Goal: Information Seeking & Learning: Learn about a topic

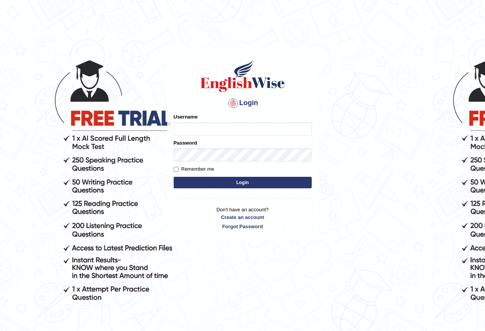
click at [199, 133] on input "Username" at bounding box center [243, 128] width 138 height 13
type input "Kanchana2025"
click at [219, 181] on button "Login" at bounding box center [243, 183] width 138 height 12
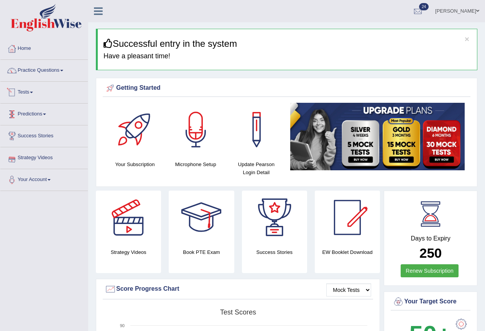
click at [34, 89] on link "Tests" at bounding box center [43, 91] width 87 height 19
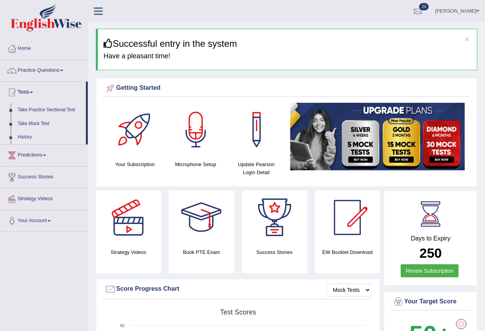
click at [23, 135] on link "History" at bounding box center [50, 137] width 72 height 14
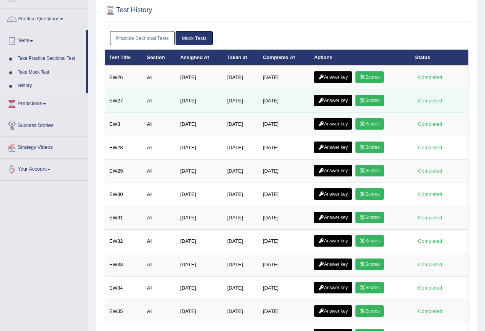
scroll to position [38, 0]
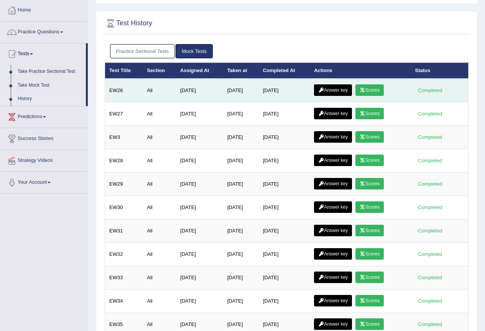
click at [369, 92] on link "Scores" at bounding box center [369, 90] width 28 height 12
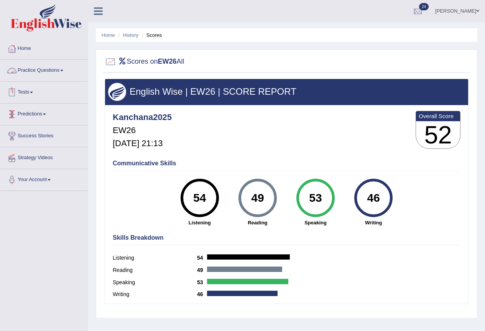
click at [64, 67] on link "Practice Questions" at bounding box center [43, 69] width 87 height 19
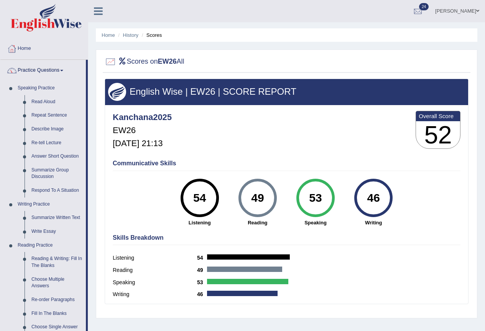
click at [142, 196] on div "Communicative Skills 54 Listening 49 Reading 53 Speaking 46 Writing" at bounding box center [287, 192] width 352 height 72
click at [129, 36] on link "History" at bounding box center [130, 35] width 15 height 6
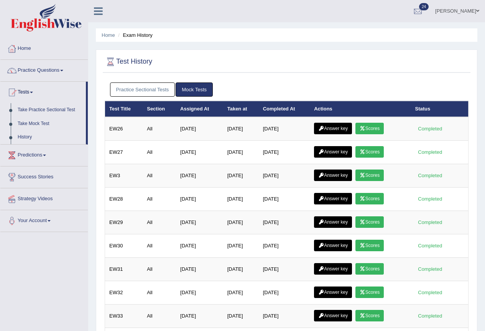
click at [327, 123] on link "Answer key" at bounding box center [333, 129] width 38 height 12
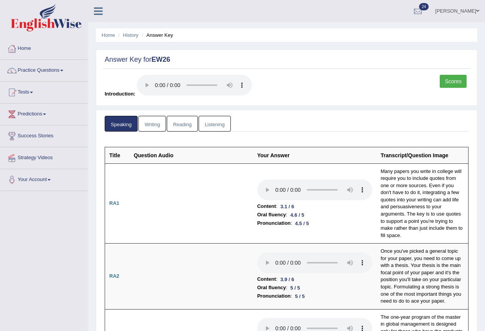
click at [146, 122] on link "Writing" at bounding box center [152, 124] width 28 height 16
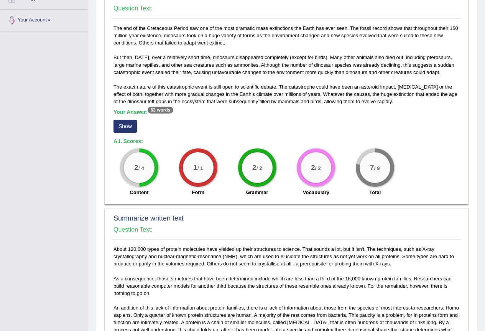
scroll to position [192, 0]
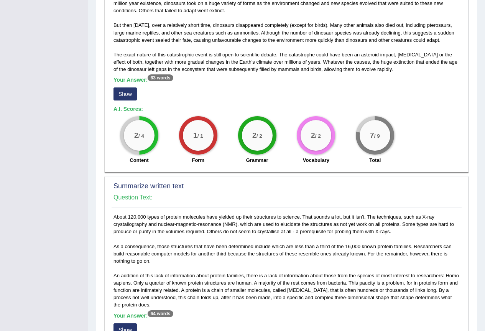
click at [131, 100] on button "Show" at bounding box center [124, 93] width 23 height 13
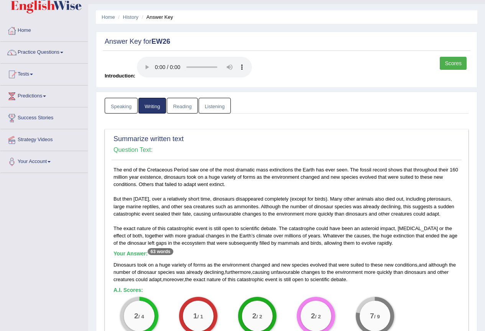
scroll to position [0, 0]
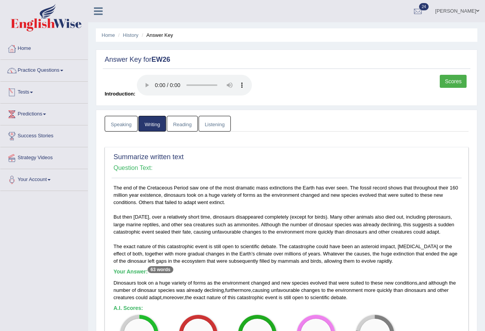
click at [27, 94] on link "Tests" at bounding box center [43, 91] width 87 height 19
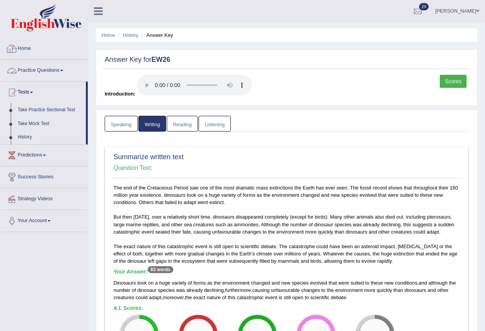
click at [25, 45] on link "Home" at bounding box center [43, 47] width 87 height 19
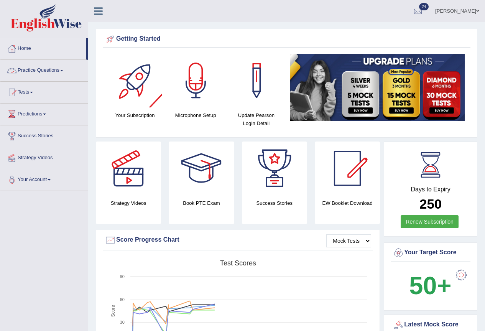
click at [51, 71] on link "Practice Questions" at bounding box center [43, 69] width 87 height 19
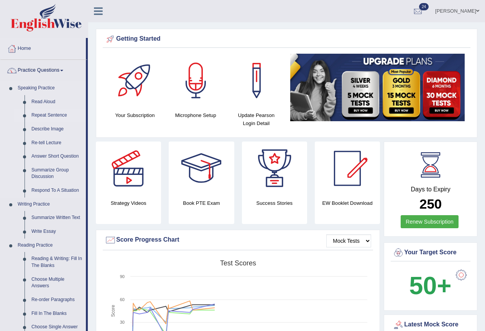
click at [51, 111] on link "Repeat Sentence" at bounding box center [57, 115] width 58 height 14
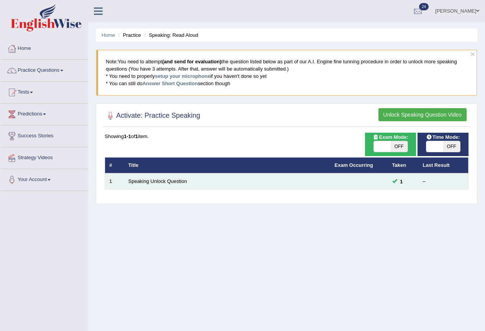
click at [164, 177] on td "Speaking Unlock Question" at bounding box center [227, 181] width 206 height 16
click at [154, 181] on link "Speaking Unlock Question" at bounding box center [157, 181] width 59 height 6
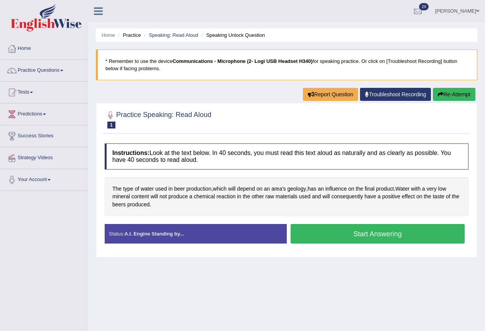
click at [357, 232] on button "Start Answering" at bounding box center [378, 234] width 174 height 20
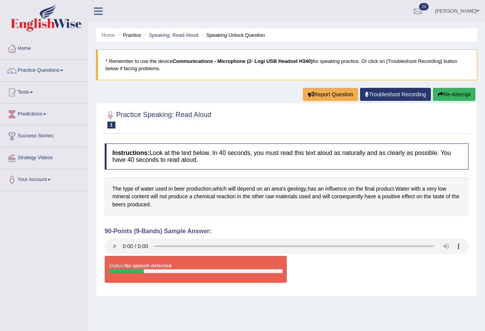
click at [378, 94] on link "Troubleshoot Recording" at bounding box center [395, 94] width 71 height 13
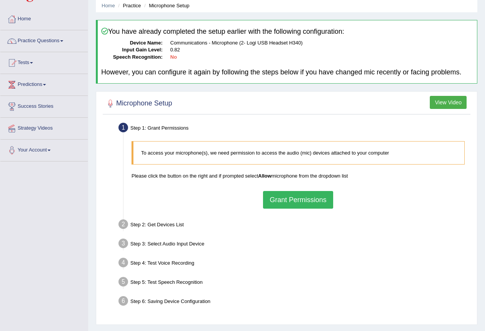
scroll to position [38, 0]
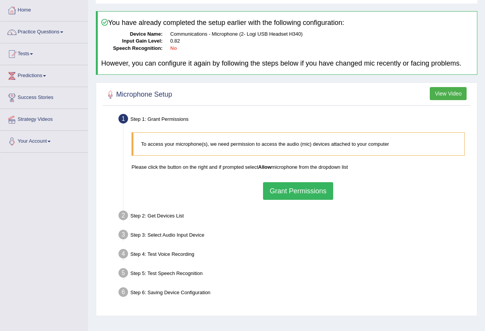
click at [311, 187] on button "Grant Permissions" at bounding box center [298, 191] width 70 height 18
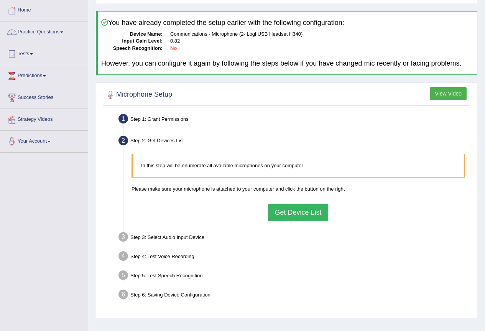
click at [296, 216] on button "Get Device List" at bounding box center [298, 213] width 60 height 18
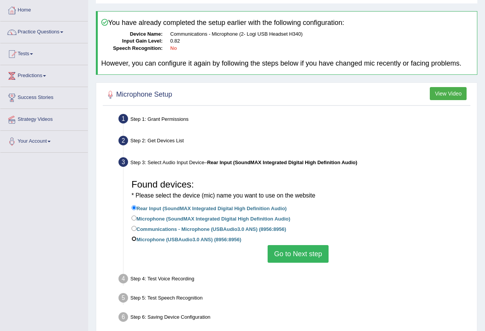
click at [134, 236] on input "Microphone (USBAudio3.0 ANS) (8956:8956)" at bounding box center [133, 238] width 5 height 5
radio input "true"
click at [306, 248] on button "Go to Next step" at bounding box center [298, 254] width 61 height 18
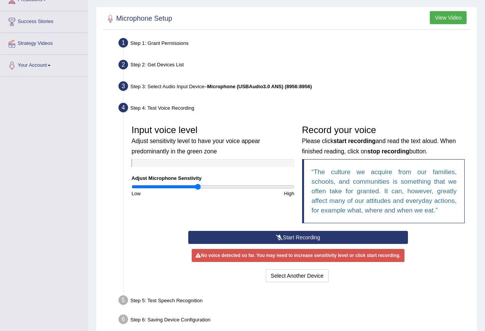
scroll to position [115, 0]
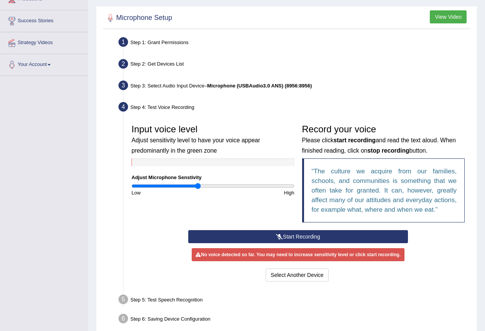
click at [251, 241] on button "Start Recording" at bounding box center [298, 236] width 220 height 13
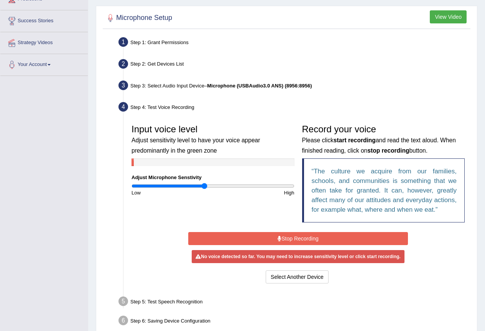
type input "0.9"
click at [204, 186] on input "range" at bounding box center [212, 186] width 163 height 6
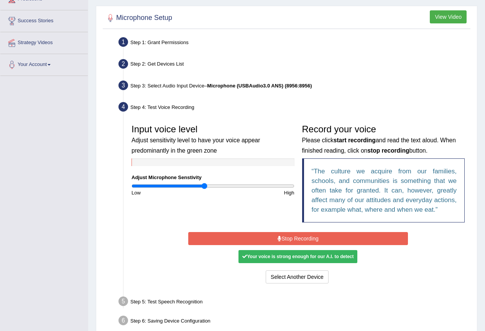
click at [235, 238] on button "Stop Recording" at bounding box center [298, 238] width 220 height 13
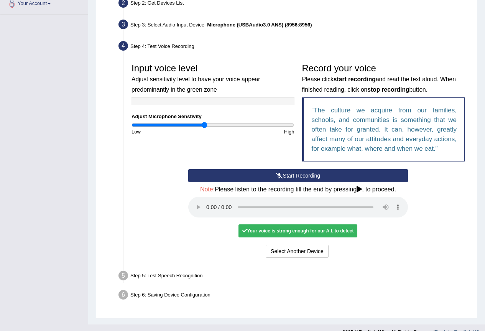
scroll to position [189, 0]
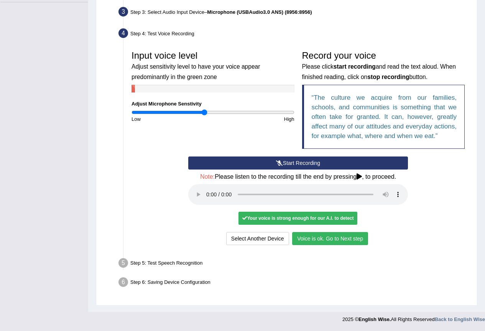
click at [320, 237] on button "Voice is ok. Go to Next step" at bounding box center [330, 238] width 76 height 13
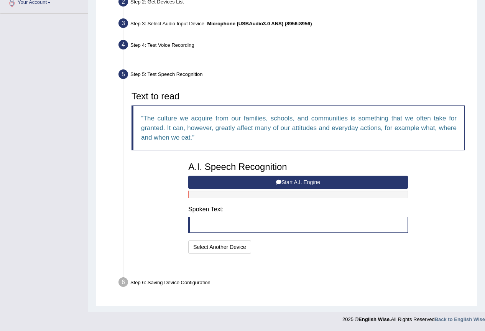
scroll to position [158, 0]
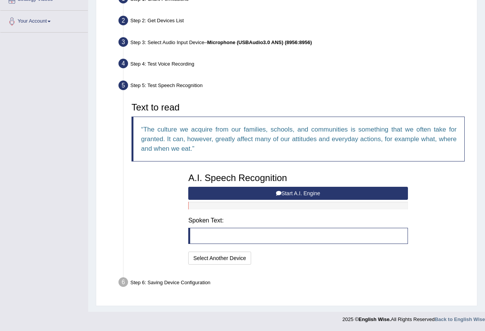
click at [223, 189] on button "Start A.I. Engine" at bounding box center [298, 193] width 220 height 13
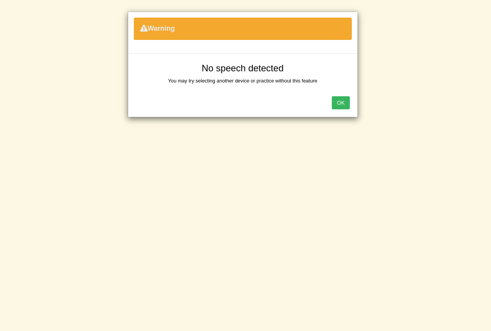
click at [342, 100] on button "OK" at bounding box center [341, 102] width 18 height 13
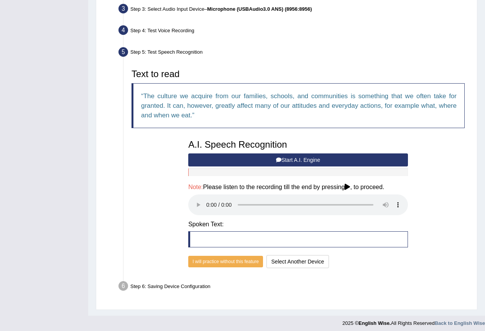
scroll to position [196, 0]
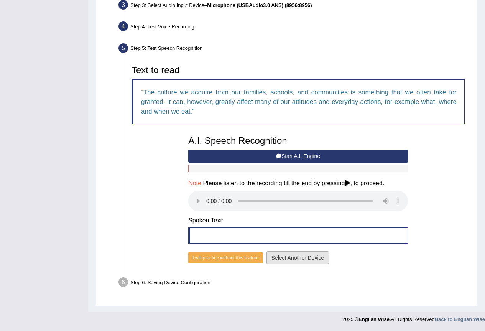
click at [302, 256] on button "Select Another Device" at bounding box center [297, 257] width 63 height 13
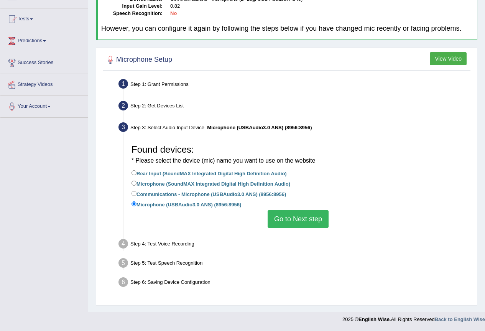
scroll to position [73, 0]
click at [128, 196] on div "Found devices: * Please select the device (mic) name you want to use on the web…" at bounding box center [298, 184] width 341 height 95
click at [131, 194] on input "Communications - Microphone (USBAudio3.0 ANS) (8956:8956)" at bounding box center [133, 193] width 5 height 5
radio input "true"
click at [304, 214] on button "Go to Next step" at bounding box center [298, 219] width 61 height 18
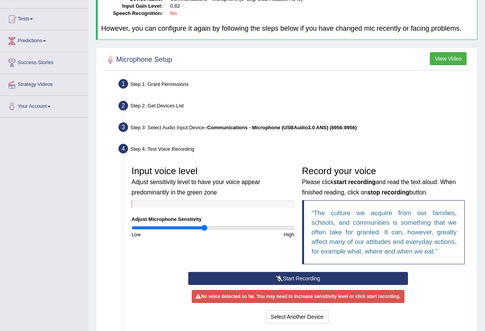
click at [293, 276] on button "Start Recording" at bounding box center [298, 278] width 220 height 13
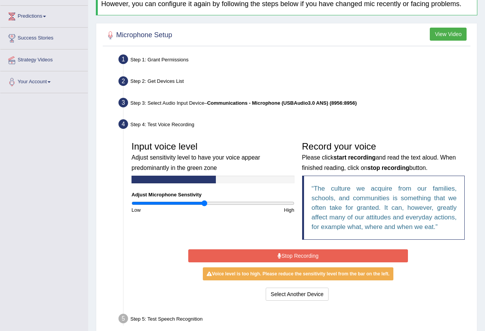
scroll to position [112, 0]
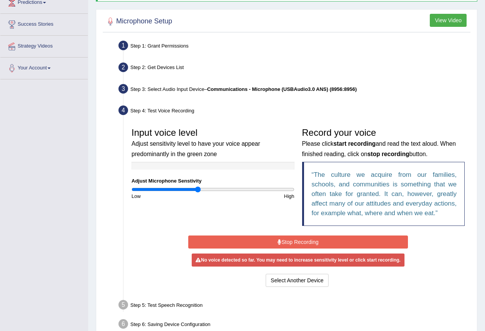
type input "0.82"
click at [199, 187] on input "range" at bounding box center [212, 189] width 163 height 6
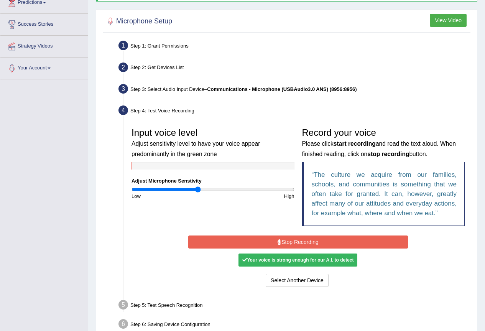
click at [319, 238] on button "Stop Recording" at bounding box center [298, 241] width 220 height 13
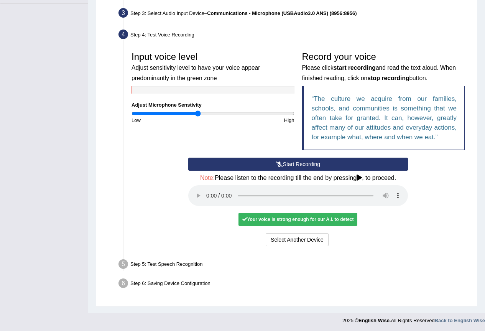
scroll to position [189, 0]
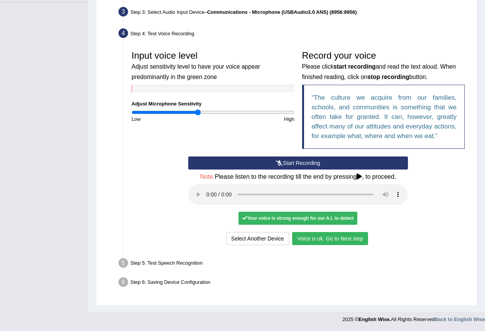
click at [315, 241] on button "Voice is ok. Go to Next step" at bounding box center [330, 238] width 76 height 13
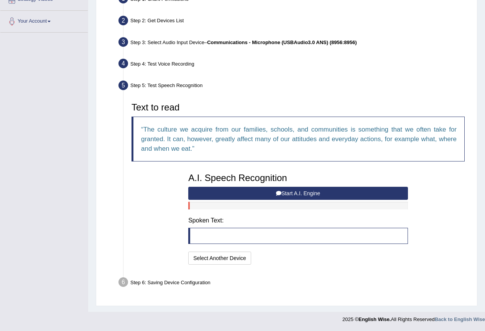
scroll to position [158, 0]
click at [283, 189] on button "Start A.I. Engine" at bounding box center [298, 193] width 220 height 13
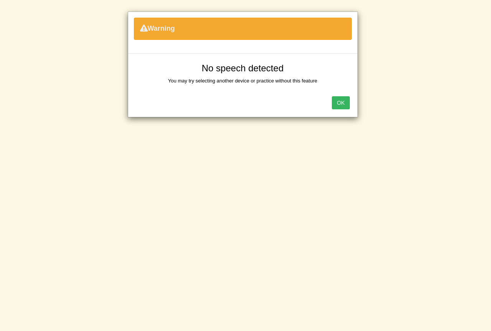
click at [343, 92] on div "OK" at bounding box center [242, 103] width 229 height 27
click at [341, 102] on button "OK" at bounding box center [341, 102] width 18 height 13
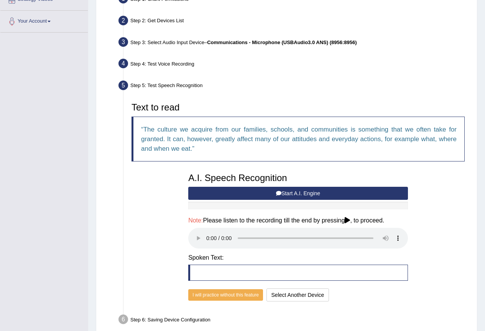
click at [227, 190] on button "Start A.I. Engine" at bounding box center [298, 193] width 220 height 13
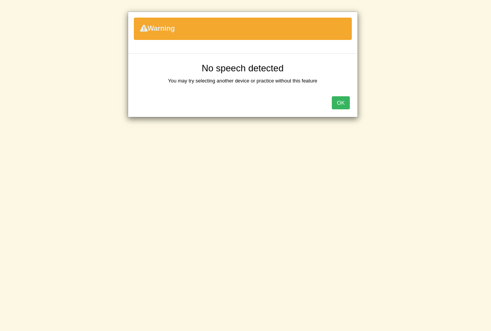
click at [339, 105] on button "OK" at bounding box center [341, 102] width 18 height 13
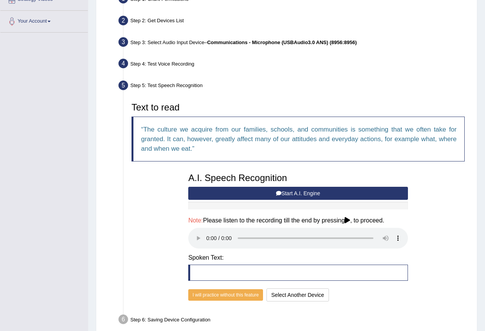
click at [229, 193] on button "Start A.I. Engine" at bounding box center [298, 193] width 220 height 13
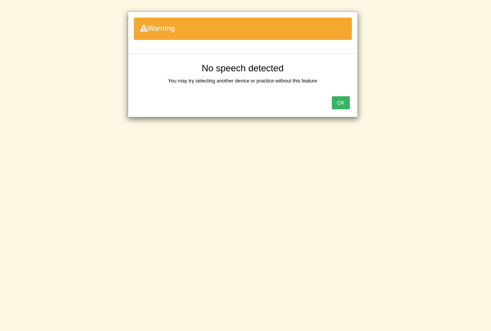
click at [341, 100] on button "OK" at bounding box center [341, 102] width 18 height 13
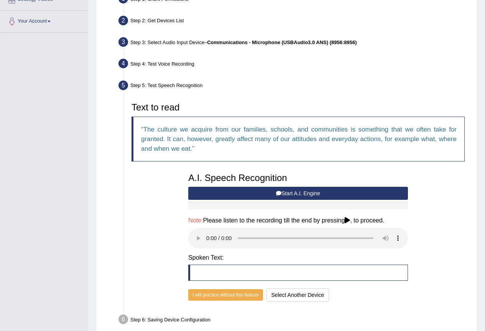
click at [270, 197] on button "Start A.I. Engine" at bounding box center [298, 193] width 220 height 13
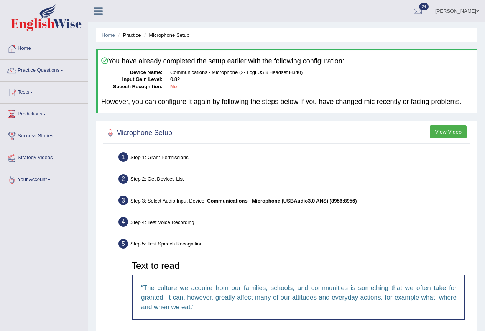
scroll to position [38, 0]
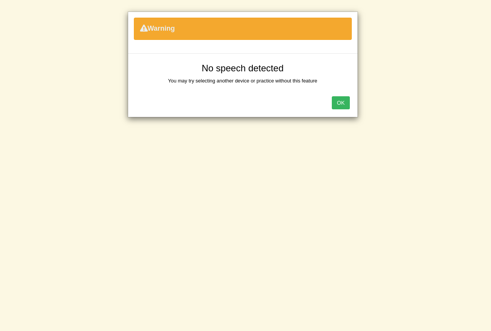
click at [343, 97] on button "OK" at bounding box center [341, 102] width 18 height 13
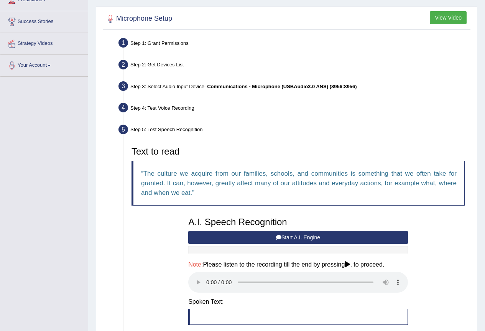
scroll to position [115, 0]
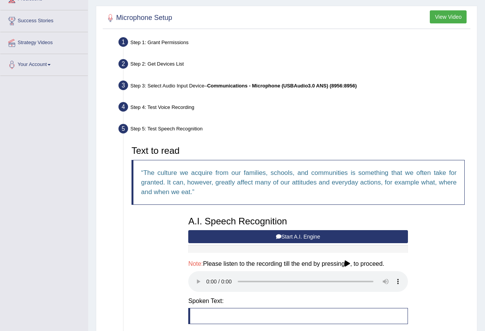
click at [215, 229] on div "A.I. Speech Recognition Start A.I. Engine Stop A.I. Engine Note: Please listen …" at bounding box center [297, 279] width 227 height 135
click at [219, 236] on button "Start A.I. Engine" at bounding box center [298, 236] width 220 height 13
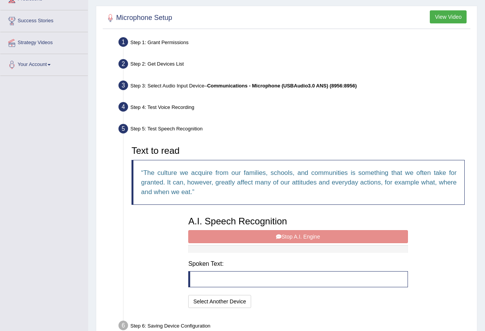
click at [255, 237] on div "A.I. Speech Recognition Start A.I. Engine Stop A.I. Engine Note: Please listen …" at bounding box center [297, 260] width 227 height 97
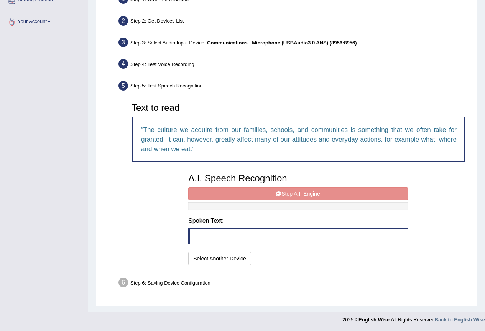
scroll to position [158, 0]
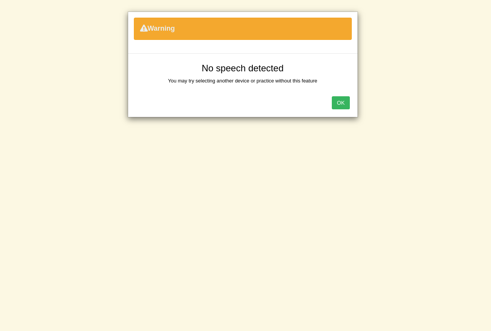
click at [208, 258] on div "Warning No speech detected You may try selecting another device or practice wit…" at bounding box center [245, 165] width 491 height 331
click at [335, 99] on button "OK" at bounding box center [341, 102] width 18 height 13
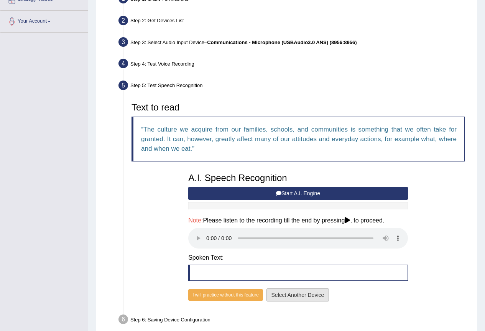
click at [295, 296] on button "Select Another Device" at bounding box center [297, 294] width 63 height 13
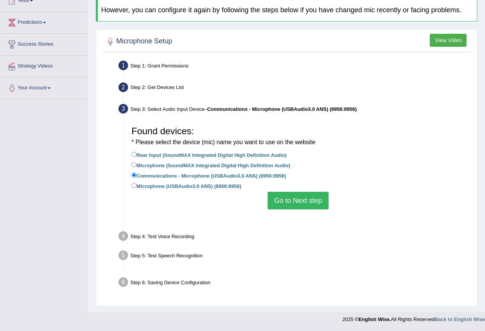
scroll to position [73, 0]
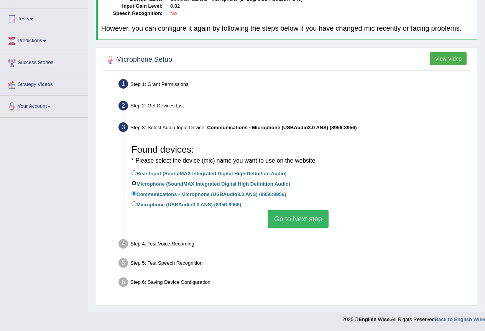
click at [134, 183] on input "Microphone (SoundMAX Integrated Digital High Definition Audio)" at bounding box center [133, 183] width 5 height 5
radio input "true"
click at [294, 214] on button "Go to Next step" at bounding box center [298, 219] width 61 height 18
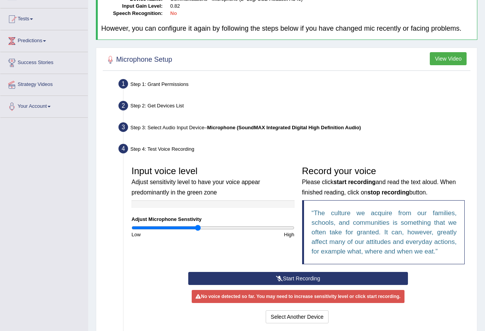
click at [272, 275] on button "Start Recording" at bounding box center [298, 278] width 220 height 13
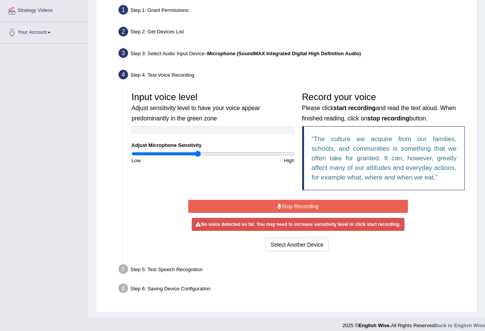
scroll to position [153, 0]
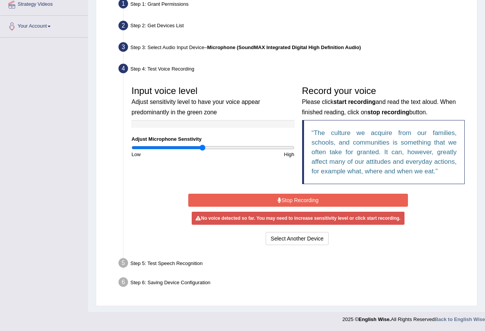
click at [202, 146] on input "range" at bounding box center [212, 148] width 163 height 6
type input "0.96"
click at [208, 145] on input "range" at bounding box center [212, 148] width 163 height 6
click at [311, 233] on button "Select Another Device" at bounding box center [297, 238] width 63 height 13
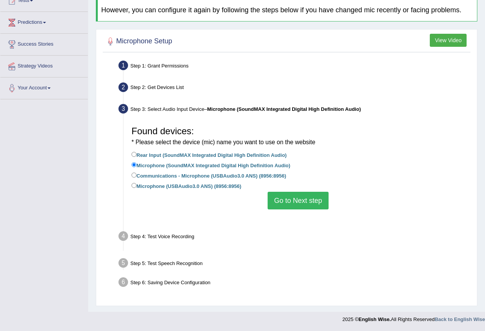
scroll to position [73, 0]
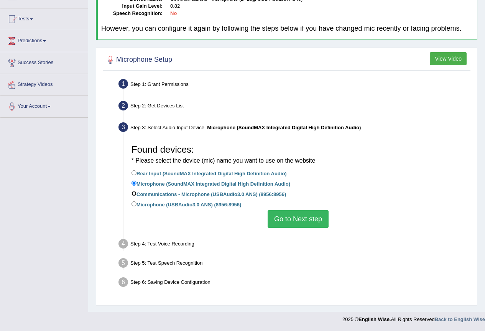
click at [137, 192] on label "Communications - Microphone (USBAudio3.0 ANS) (8956:8956)" at bounding box center [208, 193] width 154 height 8
click at [136, 192] on input "Communications - Microphone (USBAudio3.0 ANS) (8956:8956)" at bounding box center [133, 193] width 5 height 5
radio input "true"
click at [291, 221] on button "Go to Next step" at bounding box center [298, 219] width 61 height 18
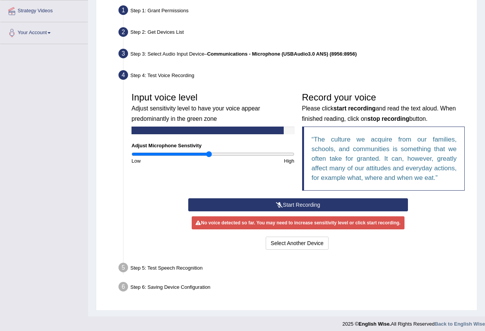
scroll to position [150, 0]
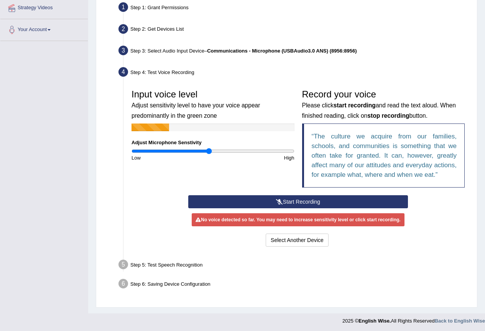
click at [299, 200] on button "Start Recording" at bounding box center [298, 201] width 220 height 13
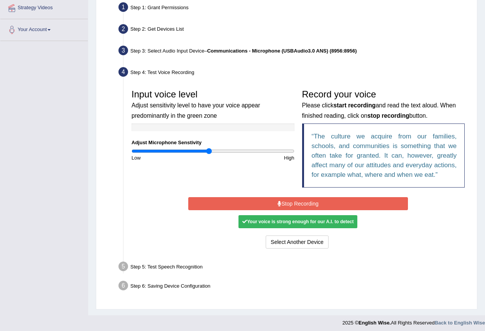
click at [301, 206] on button "Stop Recording" at bounding box center [298, 203] width 220 height 13
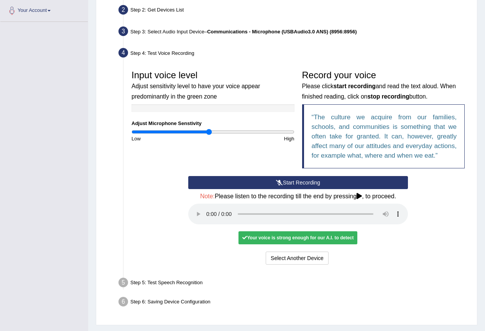
scroll to position [188, 0]
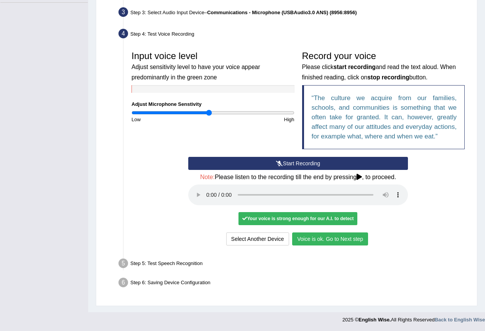
click at [349, 237] on button "Voice is ok. Go to Next step" at bounding box center [330, 238] width 76 height 13
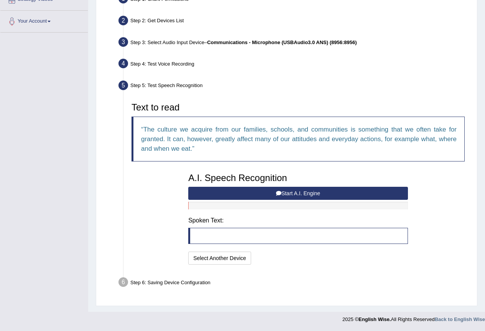
scroll to position [158, 0]
click at [287, 194] on button "Start A.I. Engine" at bounding box center [298, 193] width 220 height 13
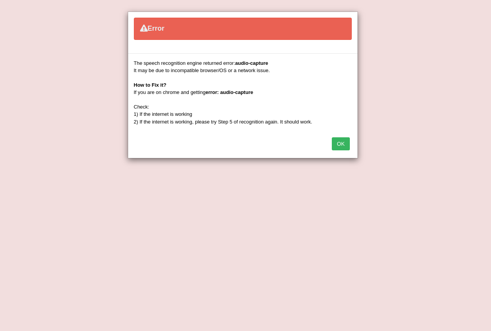
click at [345, 141] on button "OK" at bounding box center [341, 143] width 18 height 13
